Goal: Navigation & Orientation: Find specific page/section

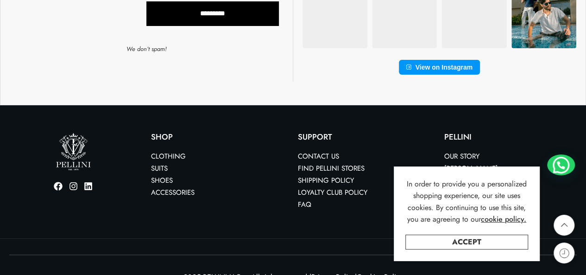
scroll to position [3562, 0]
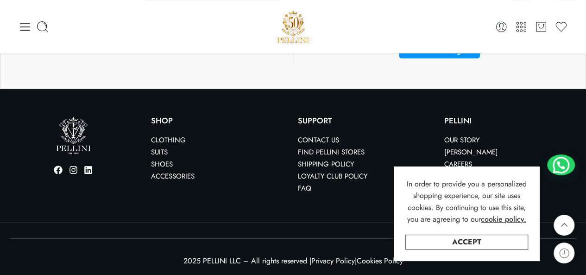
click at [156, 162] on link "Shoes" at bounding box center [162, 164] width 22 height 10
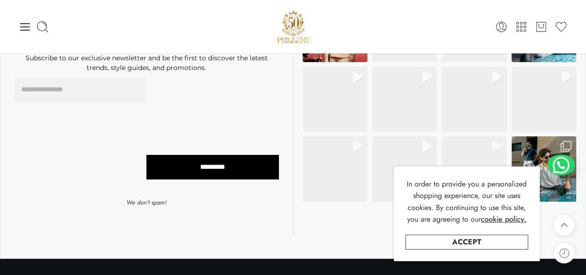
scroll to position [3377, 0]
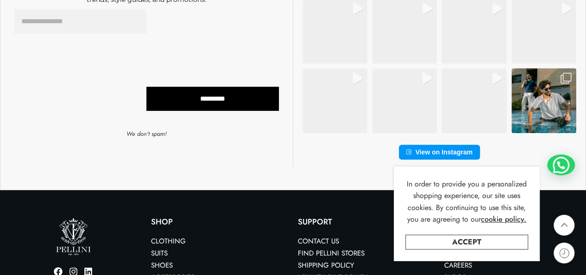
scroll to position [3946, 0]
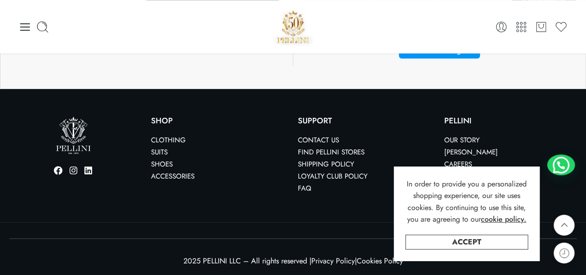
click at [322, 207] on section "Facebook Instagram Linkedin Shop Clothing Suits Shoes Accessories SUPPORT Conta…" at bounding box center [293, 155] width 586 height 133
click at [167, 164] on link "Shoes" at bounding box center [162, 164] width 22 height 10
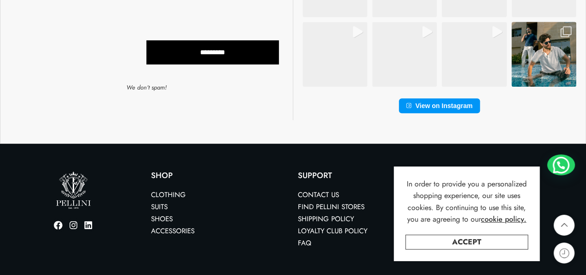
scroll to position [3946, 0]
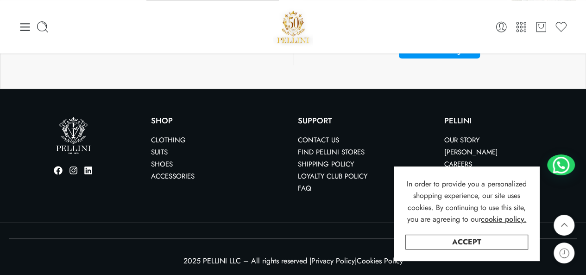
click at [163, 141] on link "Clothing" at bounding box center [168, 140] width 35 height 10
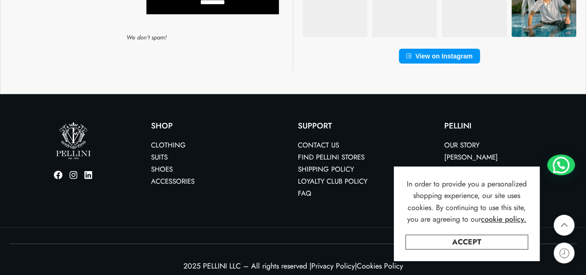
scroll to position [6566, 0]
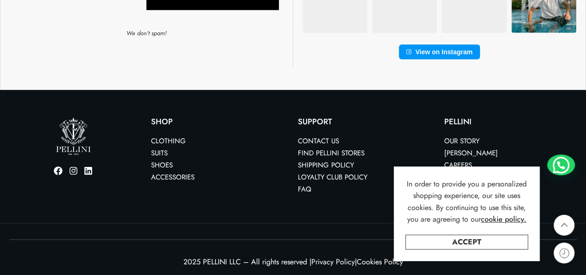
click at [474, 136] on link "Our Story" at bounding box center [461, 141] width 35 height 10
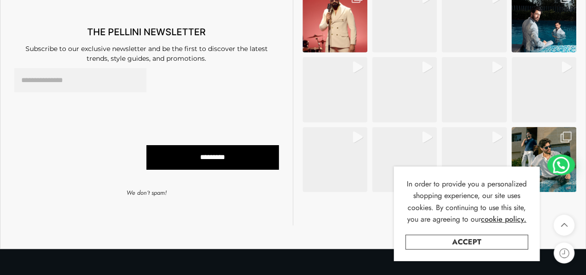
scroll to position [1775, 0]
